Goal: Task Accomplishment & Management: Complete application form

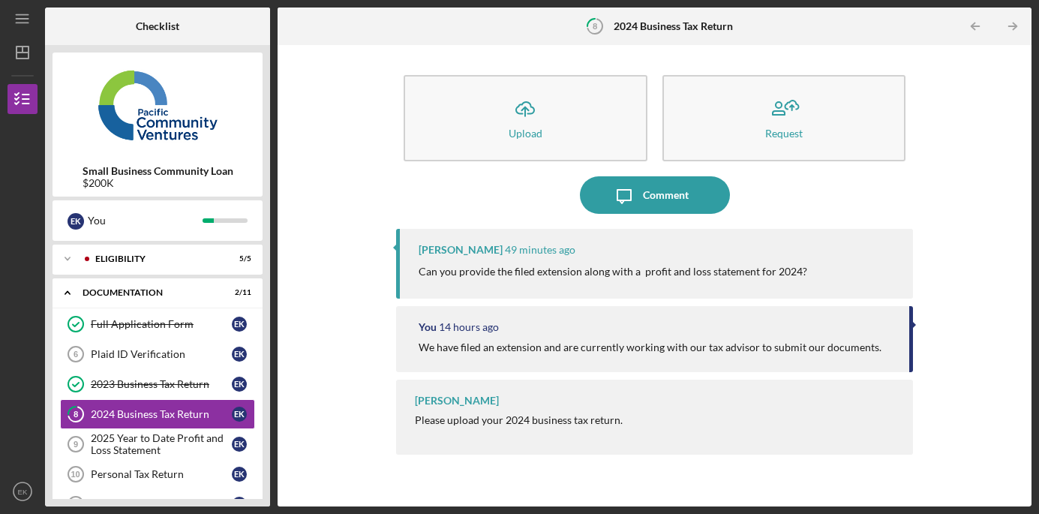
scroll to position [59, 0]
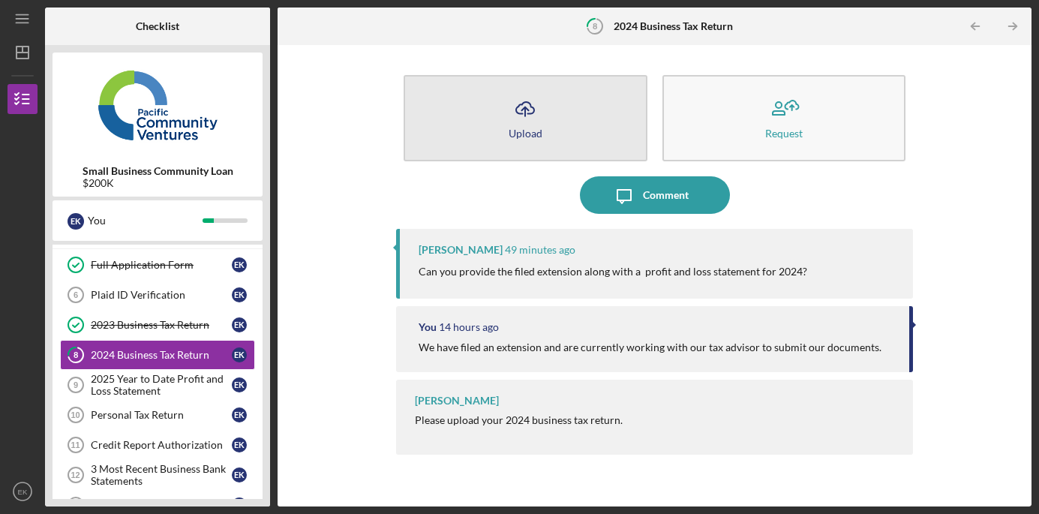
click at [532, 119] on icon "Icon/Upload" at bounding box center [526, 109] width 38 height 38
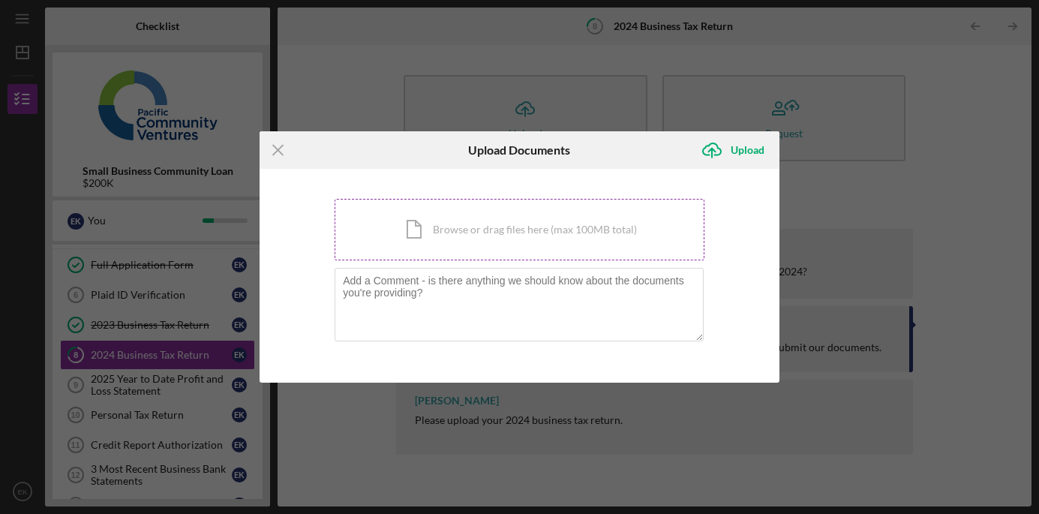
click at [459, 241] on div "Icon/Document Browse or drag files here (max 100MB total) Tap to choose files o…" at bounding box center [520, 230] width 370 height 62
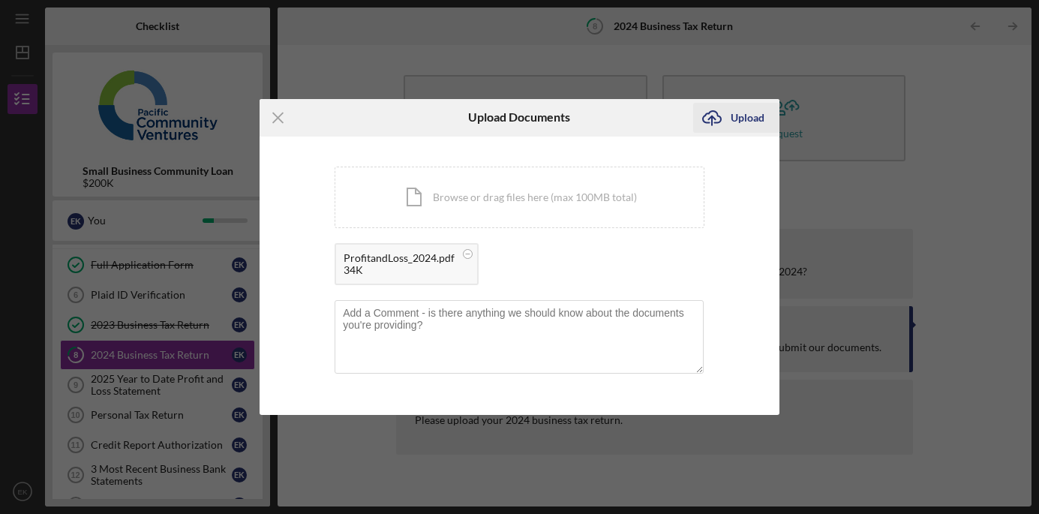
click at [749, 118] on div "Upload" at bounding box center [748, 118] width 34 height 30
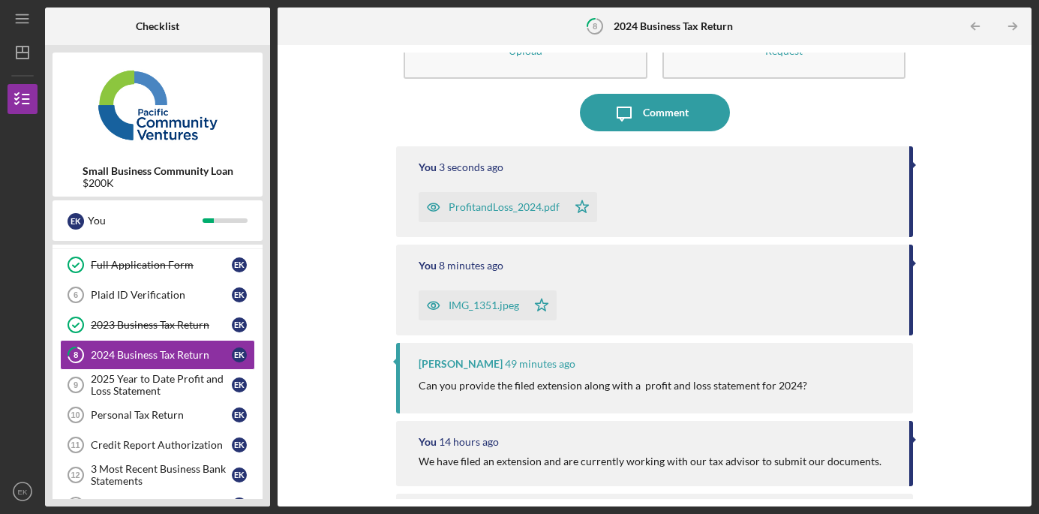
scroll to position [84, 0]
click at [431, 306] on icon "button" at bounding box center [434, 304] width 30 height 30
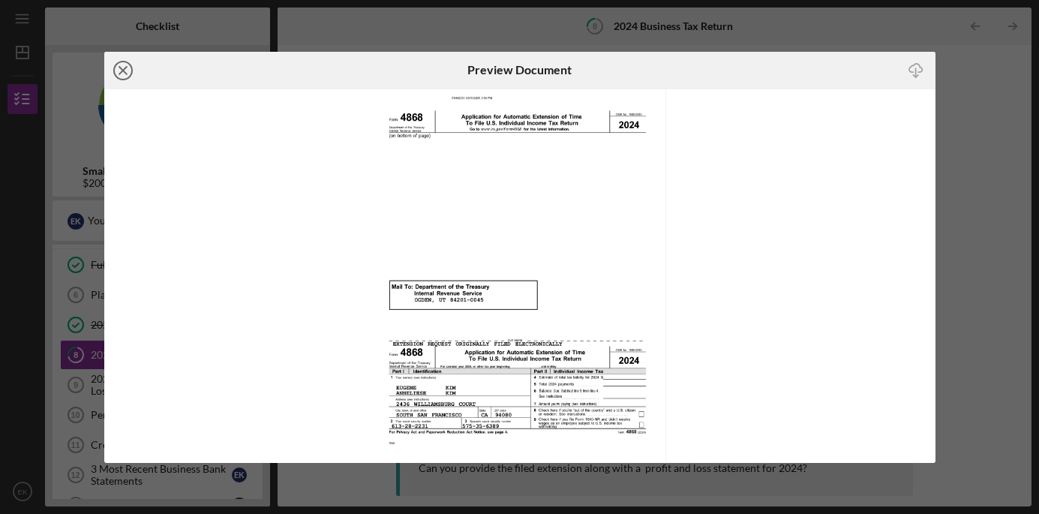
click at [122, 66] on icon "Icon/Close" at bounding box center [123, 71] width 38 height 38
